Goal: Information Seeking & Learning: Check status

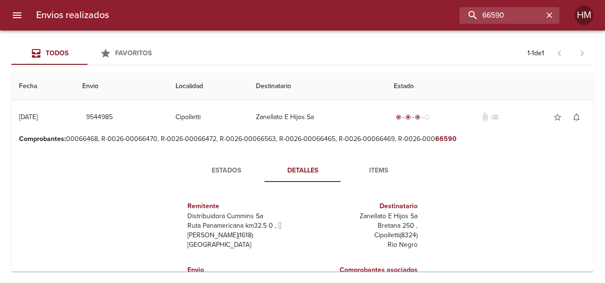
scroll to position [95, 0]
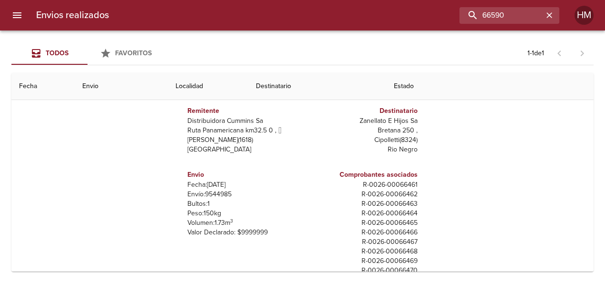
click at [481, 131] on div "Estados Detalles Items Remitente Distribuidora [PERSON_NAME] Ruta Panamericana …" at bounding box center [302, 174] width 567 height 244
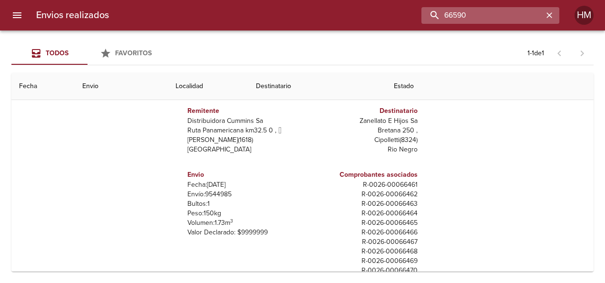
click at [520, 11] on input "66590" at bounding box center [482, 15] width 122 height 17
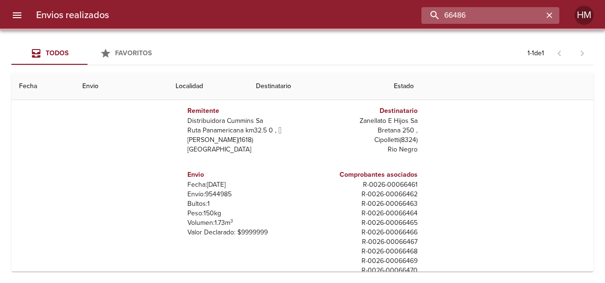
scroll to position [0, 0]
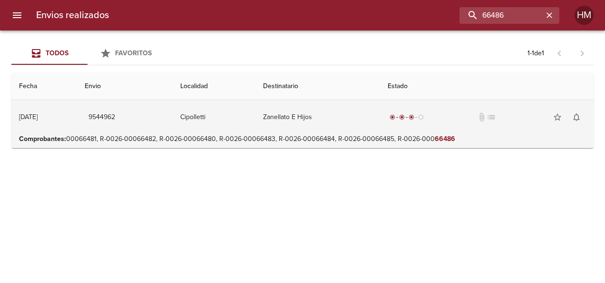
click at [245, 118] on td "Cipolletti" at bounding box center [214, 117] width 83 height 34
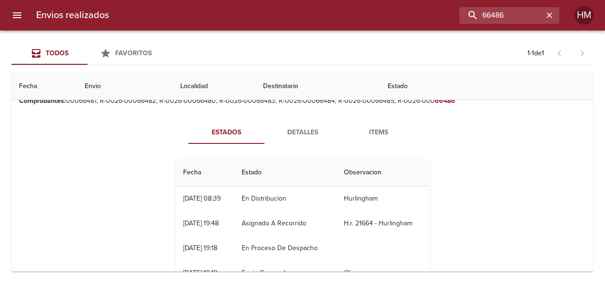
scroll to position [23, 0]
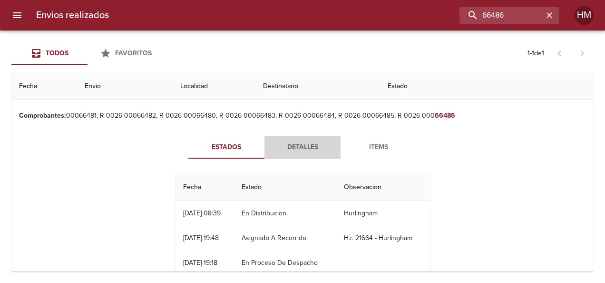
click at [309, 147] on span "Detalles" at bounding box center [302, 147] width 65 height 12
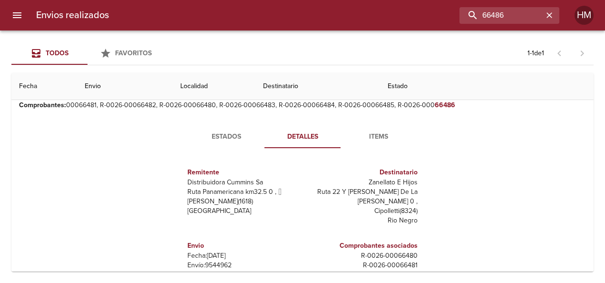
scroll to position [25, 0]
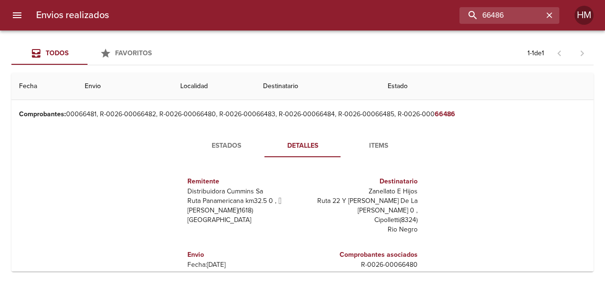
click at [221, 269] on p "Envío: 9544962" at bounding box center [242, 274] width 111 height 10
copy p "9544962"
click at [244, 141] on span "Estados" at bounding box center [226, 146] width 65 height 12
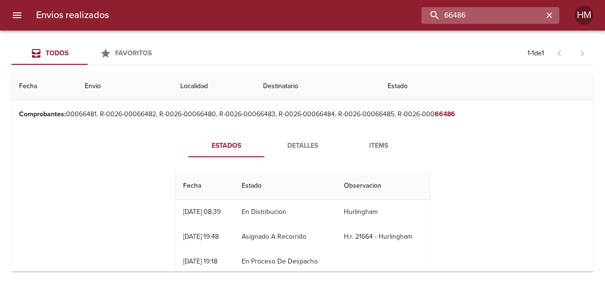
click at [527, 17] on input "66486" at bounding box center [482, 15] width 122 height 17
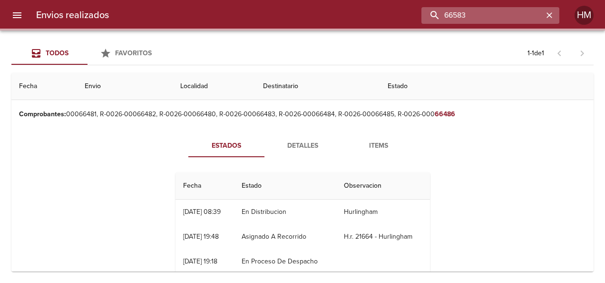
scroll to position [0, 0]
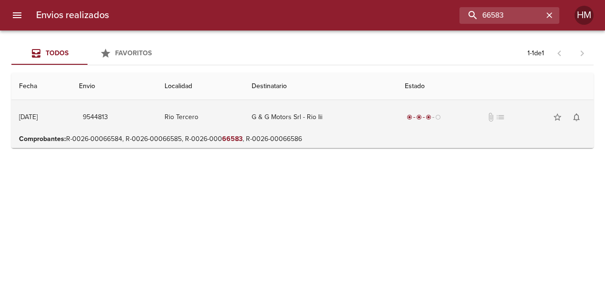
click at [344, 131] on td "G & G Motors Srl - Rio Iii" at bounding box center [320, 117] width 153 height 34
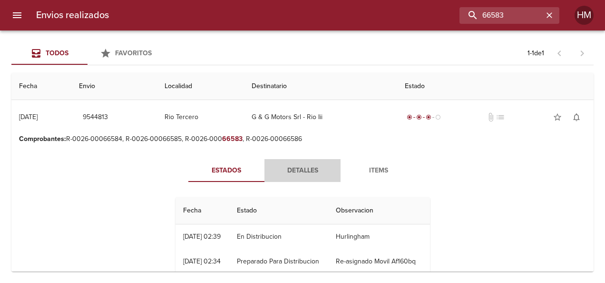
click at [288, 171] on span "Detalles" at bounding box center [302, 171] width 65 height 12
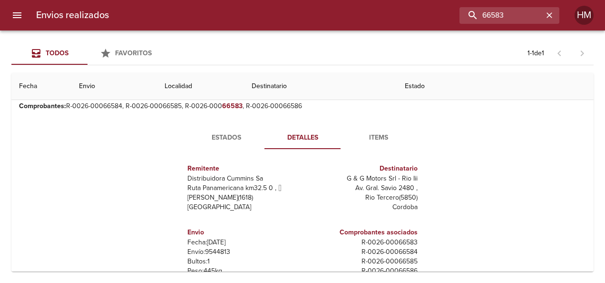
scroll to position [48, 0]
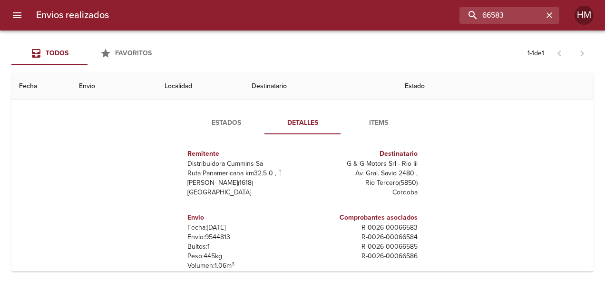
click at [218, 235] on p "Envío: 9544813" at bounding box center [242, 237] width 111 height 10
copy p "9544813"
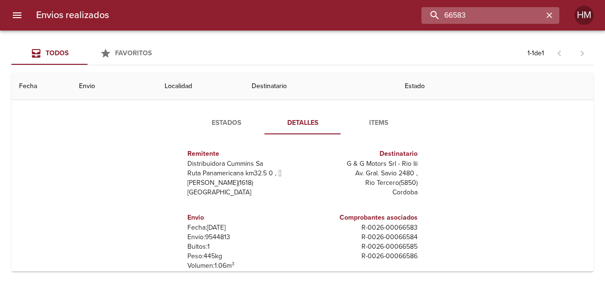
click at [508, 10] on input "66583" at bounding box center [482, 15] width 122 height 17
type input "66592"
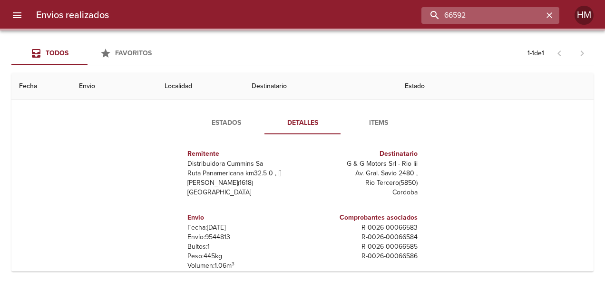
scroll to position [0, 0]
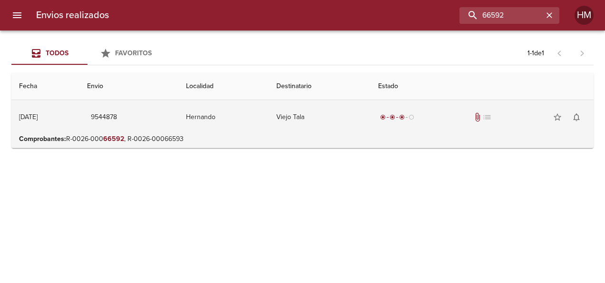
click at [269, 120] on td "Hernando" at bounding box center [223, 117] width 90 height 34
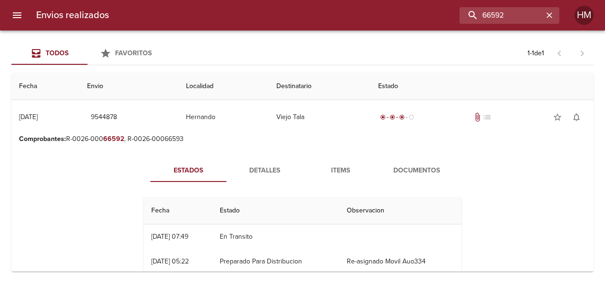
scroll to position [48, 0]
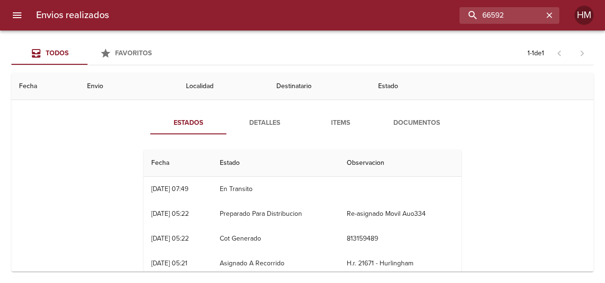
click at [267, 130] on button "Detalles" at bounding box center [264, 122] width 76 height 23
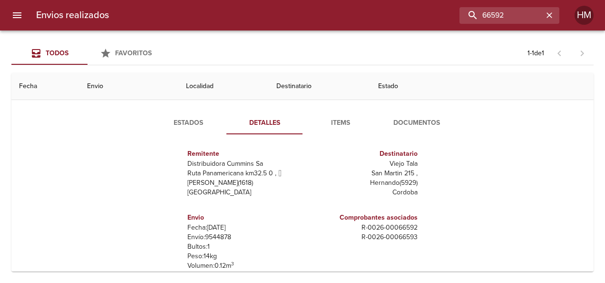
click at [215, 234] on p "Envío: 9544878" at bounding box center [242, 237] width 111 height 10
copy p "9544878"
